Goal: Task Accomplishment & Management: Use online tool/utility

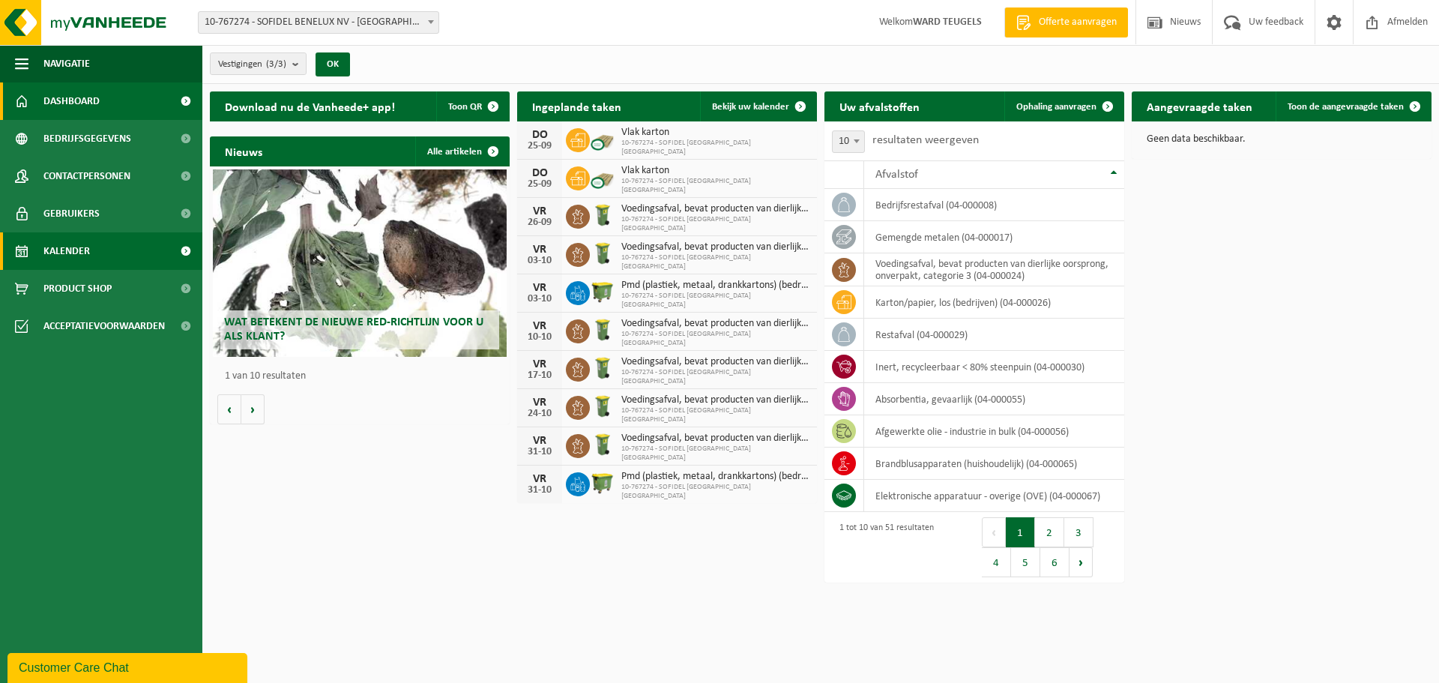
click at [89, 243] on span "Kalender" at bounding box center [66, 250] width 46 height 37
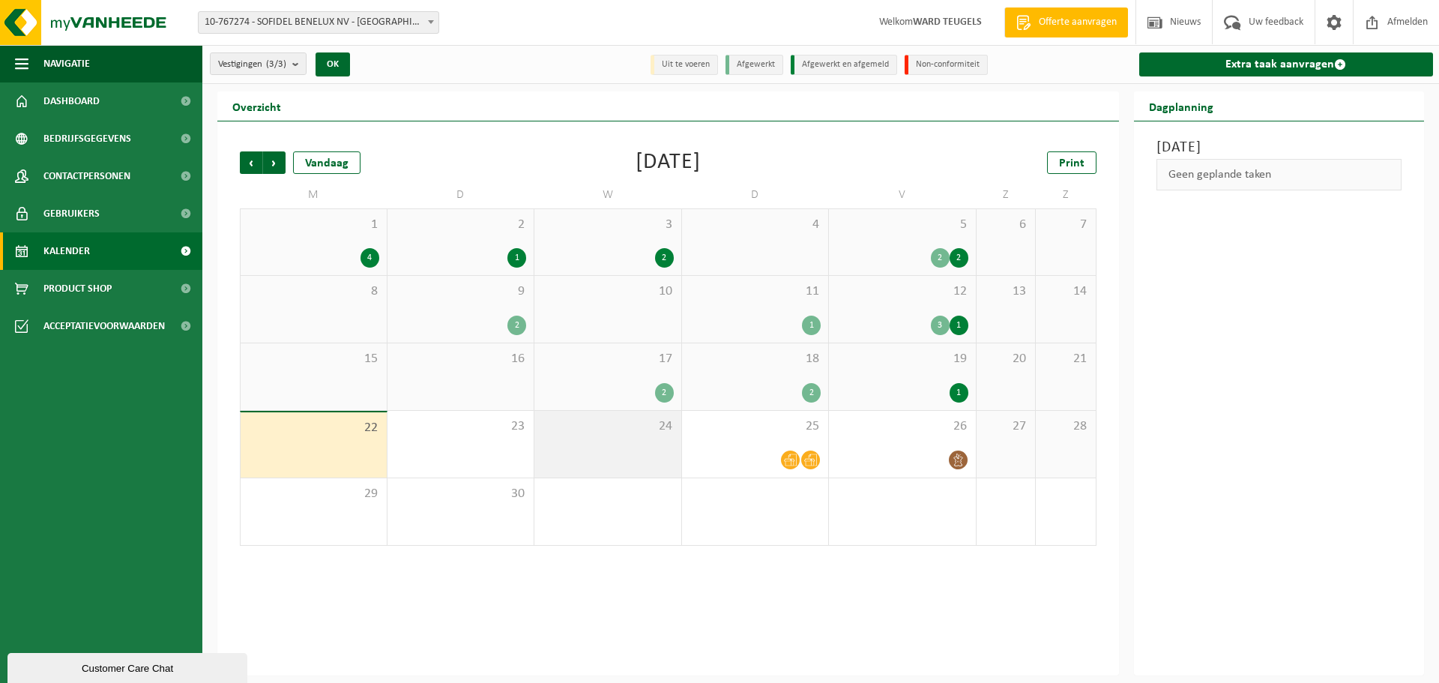
click at [654, 443] on div "24" at bounding box center [608, 444] width 147 height 67
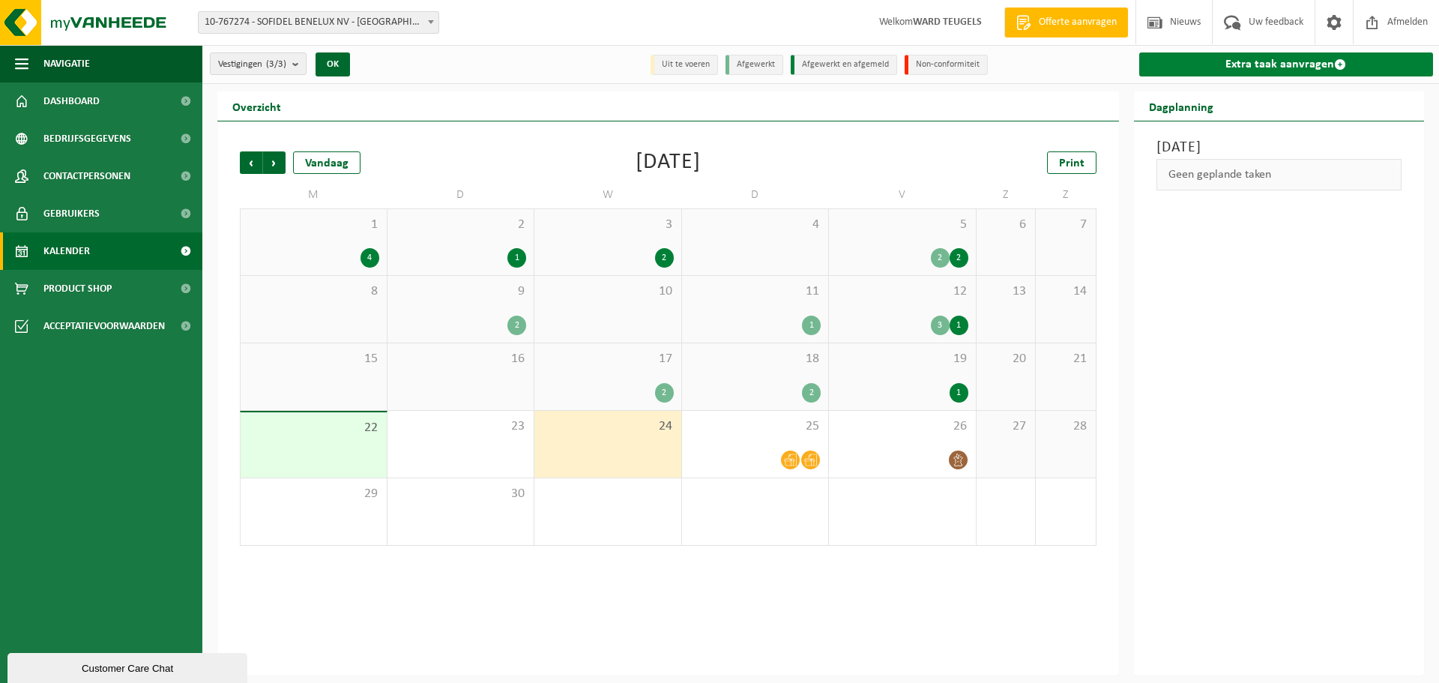
click at [1250, 62] on link "Extra taak aanvragen" at bounding box center [1286, 64] width 295 height 24
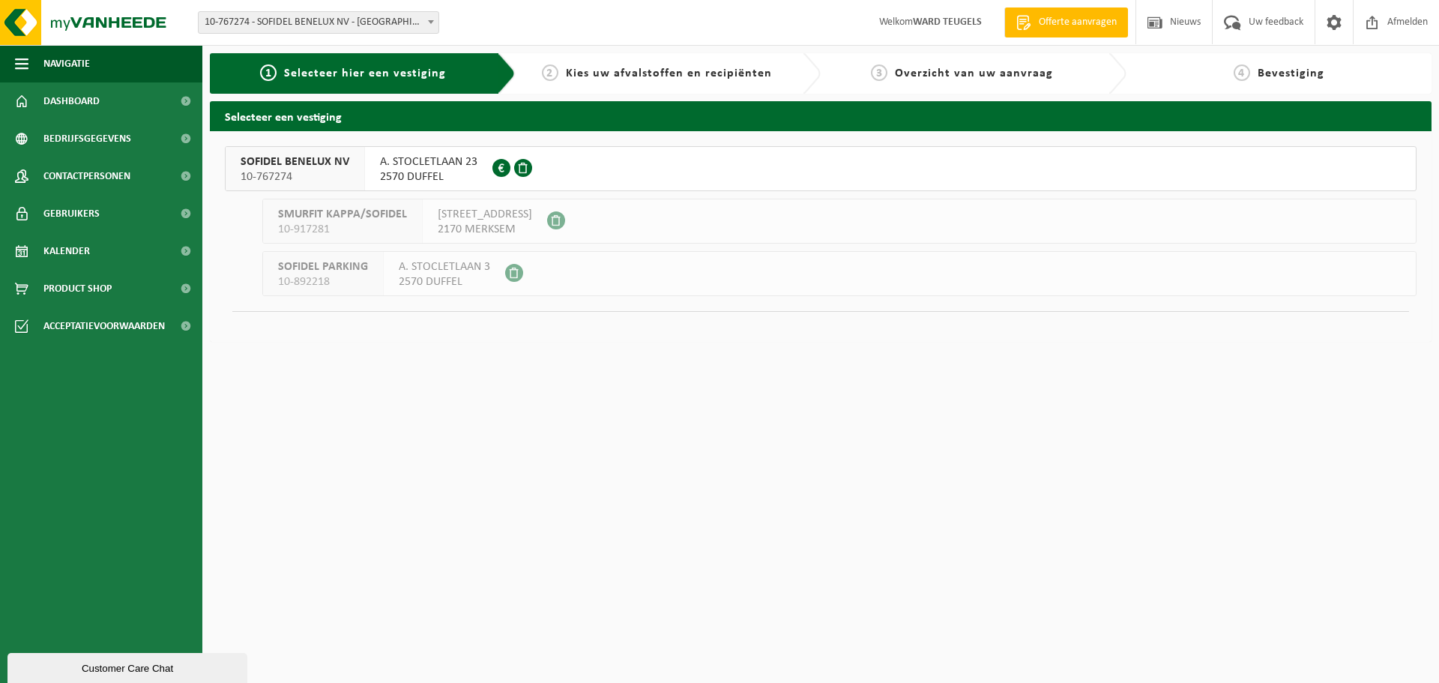
click at [268, 171] on span "10-767274" at bounding box center [295, 176] width 109 height 15
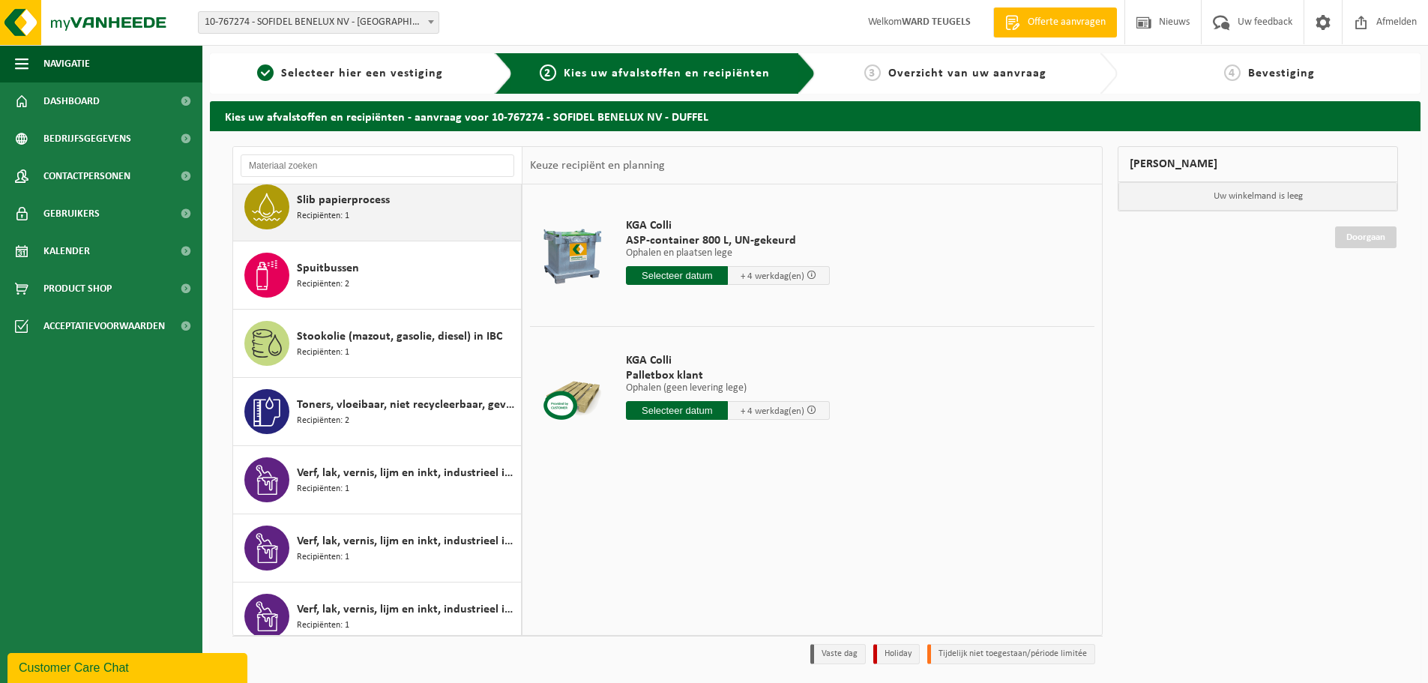
click at [316, 205] on span "Slib papierprocess" at bounding box center [343, 200] width 93 height 18
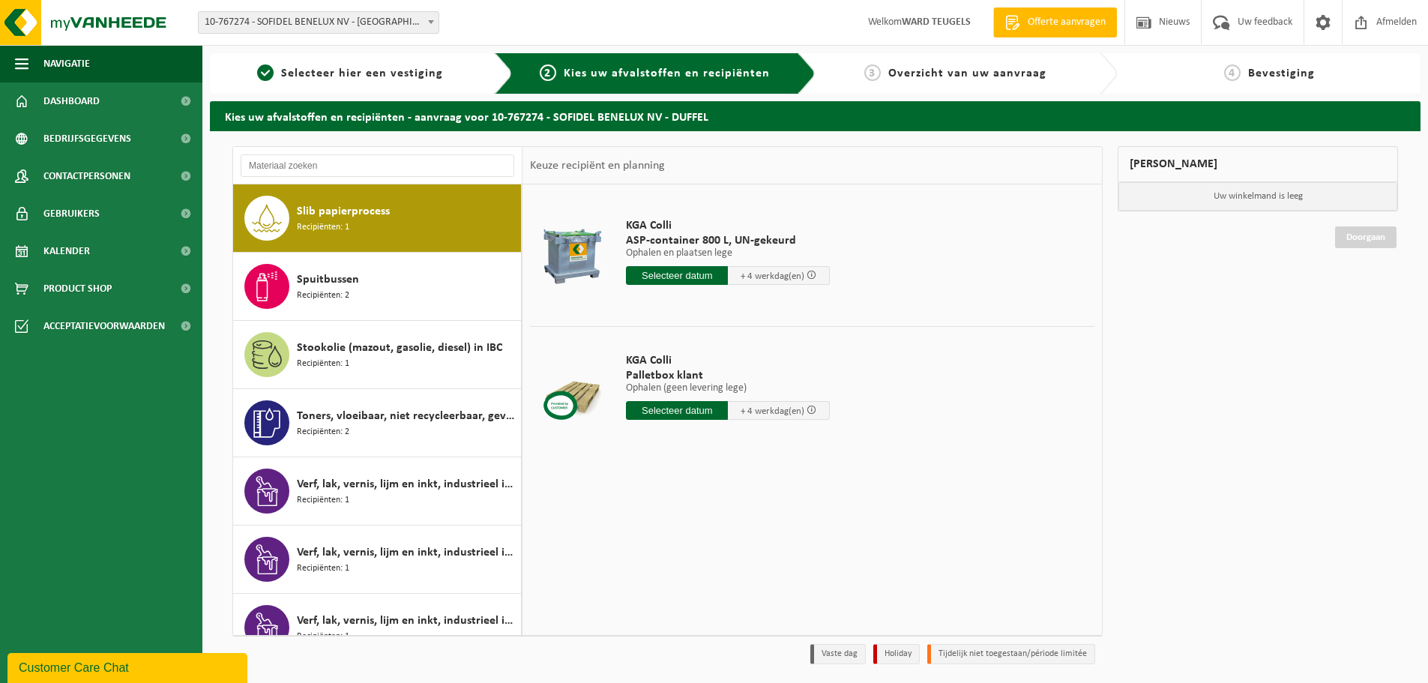
scroll to position [2388, 0]
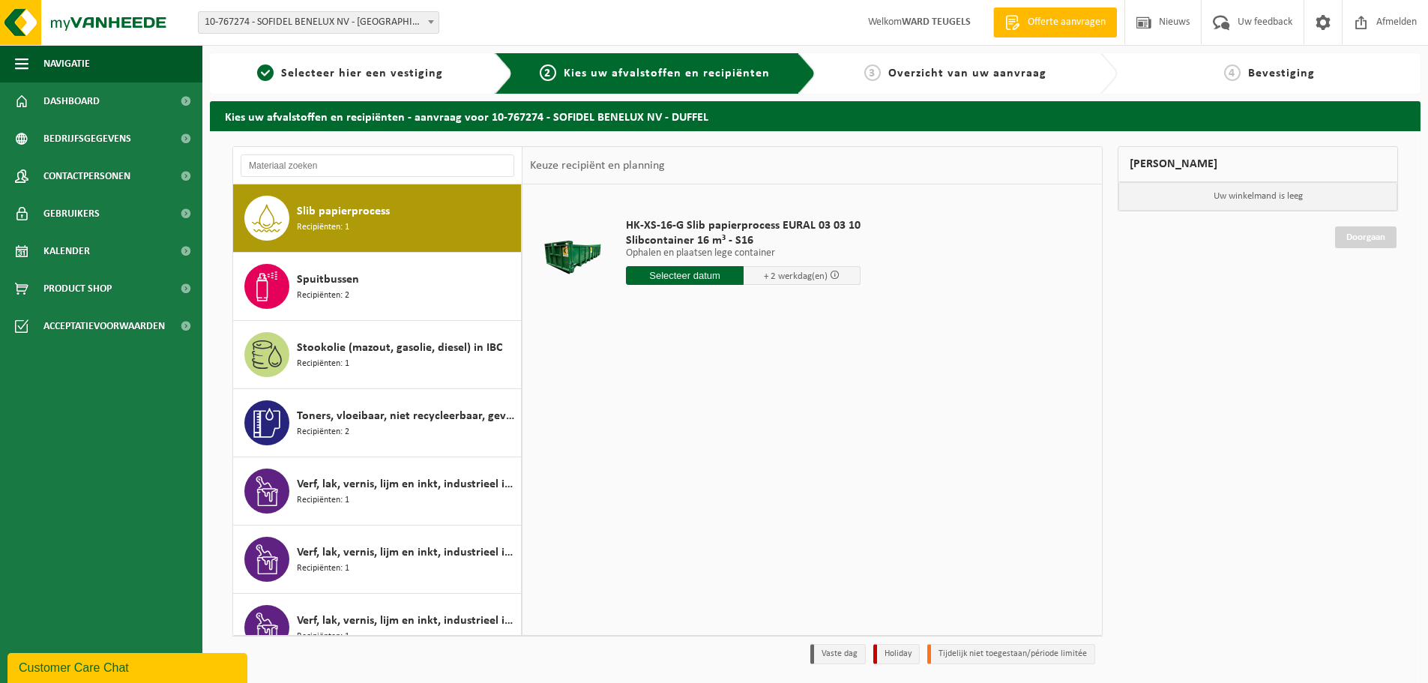
click at [667, 280] on input "text" at bounding box center [685, 275] width 118 height 19
click at [693, 434] on div "24" at bounding box center [693, 433] width 26 height 24
type input "Van 2025-09-24"
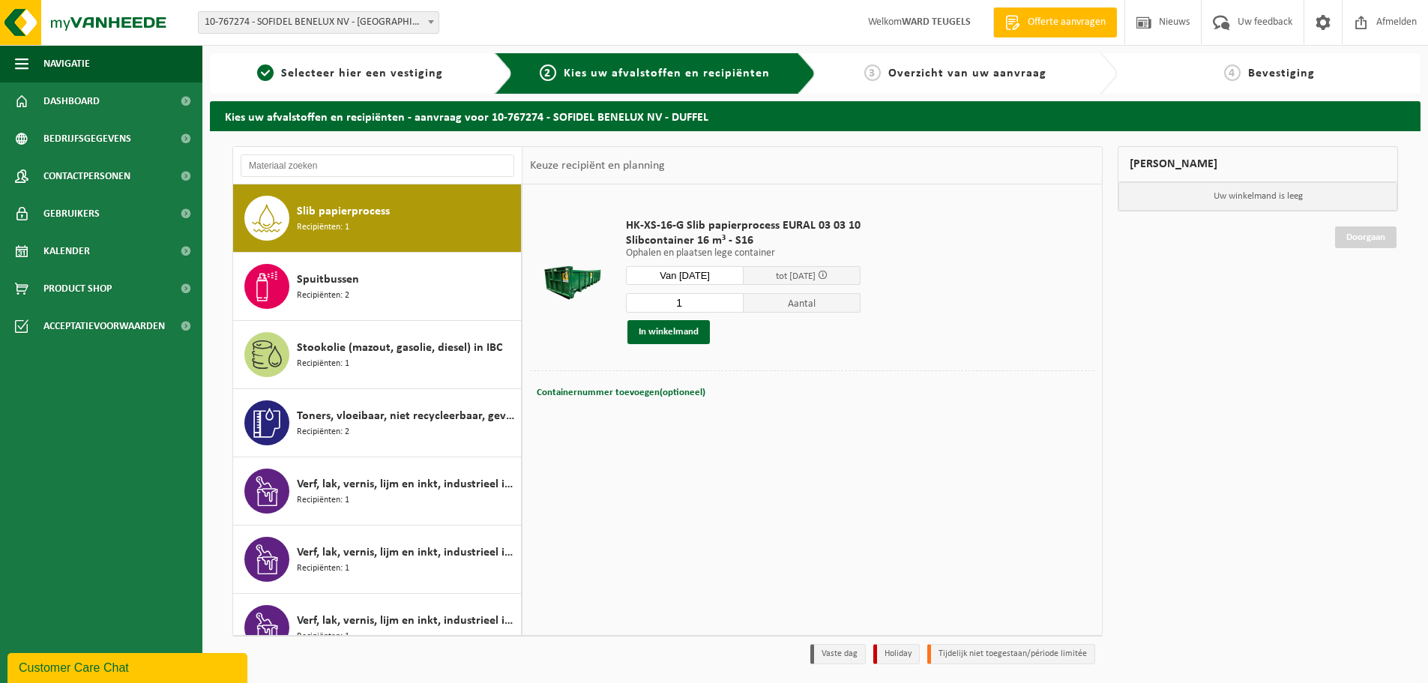
drag, startPoint x: 681, startPoint y: 304, endPoint x: 648, endPoint y: 307, distance: 33.1
click at [648, 307] on input "1" at bounding box center [685, 302] width 118 height 19
type input "2"
click at [680, 322] on button "In winkelmand" at bounding box center [668, 332] width 82 height 24
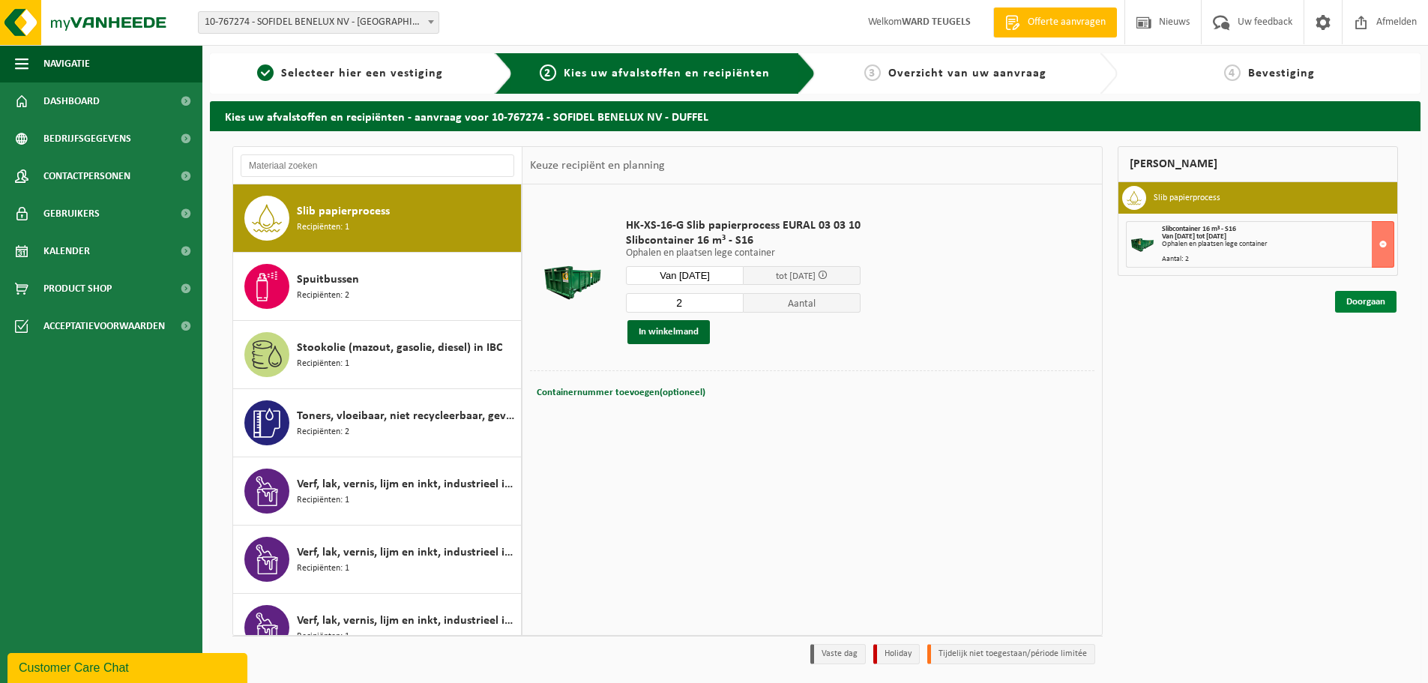
click at [1372, 297] on link "Doorgaan" at bounding box center [1365, 302] width 61 height 22
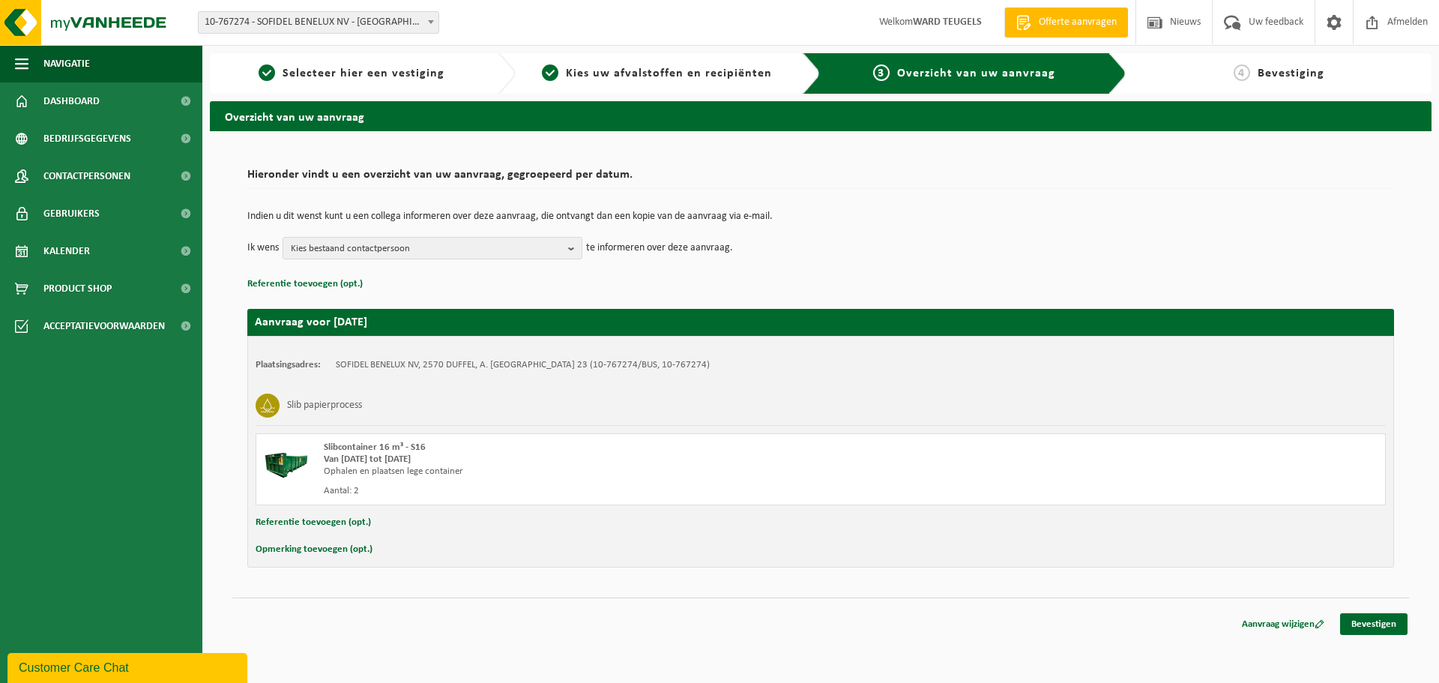
click at [295, 552] on button "Opmerking toevoegen (opt.)" at bounding box center [314, 549] width 117 height 19
click at [442, 551] on input "text" at bounding box center [850, 551] width 1042 height 22
type input "Graag eerste werk aub?"
click at [1379, 630] on link "Bevestigen" at bounding box center [1373, 627] width 67 height 22
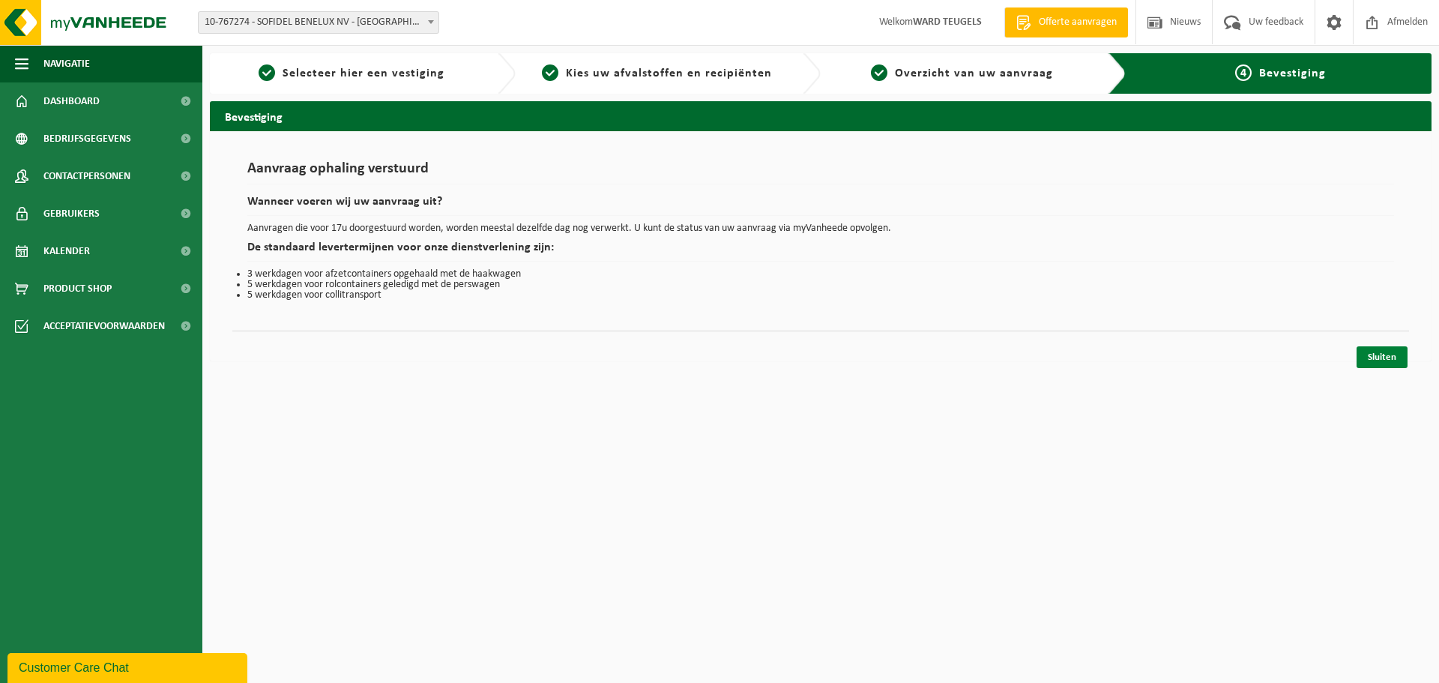
click at [1388, 362] on link "Sluiten" at bounding box center [1382, 357] width 51 height 22
